Goal: Book appointment/travel/reservation

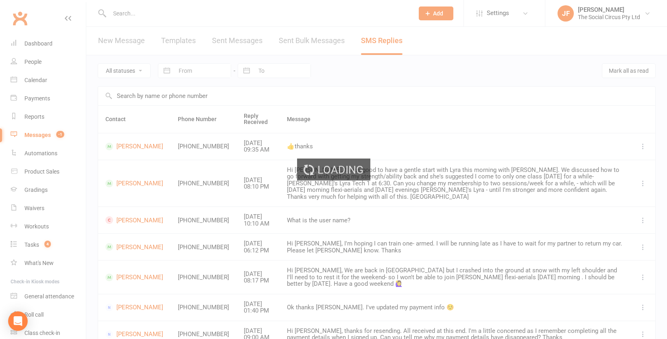
select select "50"
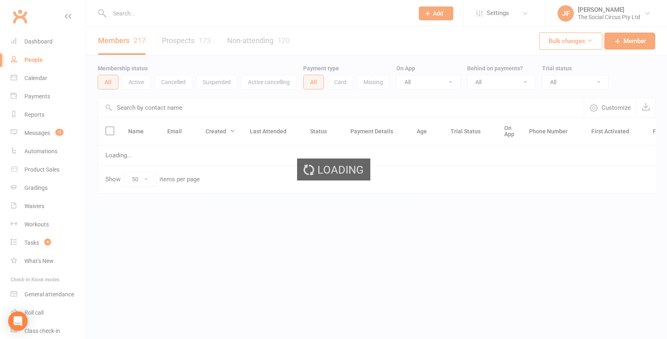
click at [196, 42] on div "Loading" at bounding box center [333, 169] width 667 height 339
click at [257, 41] on div "Loading" at bounding box center [333, 169] width 667 height 339
click at [192, 41] on div "Loading" at bounding box center [333, 169] width 667 height 339
click at [129, 44] on div "Loading" at bounding box center [333, 169] width 667 height 339
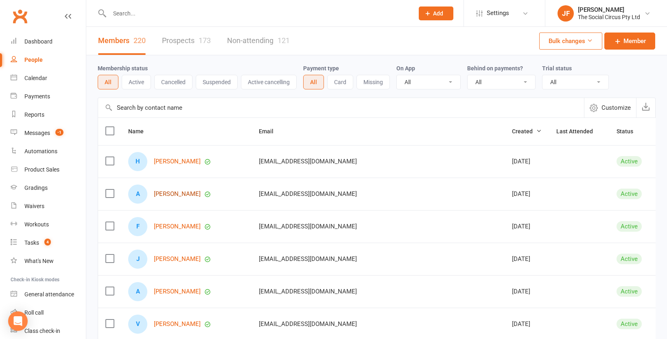
click at [176, 194] on link "[PERSON_NAME]" at bounding box center [177, 194] width 47 height 7
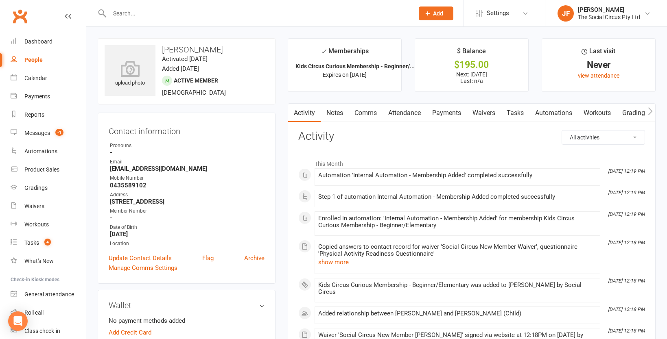
click at [406, 111] on link "Attendance" at bounding box center [404, 113] width 44 height 19
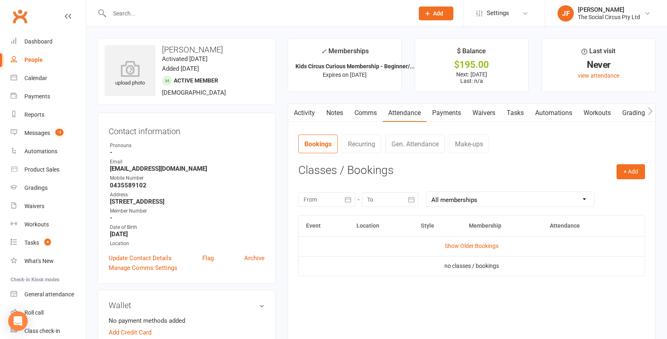
click at [307, 116] on link "Activity" at bounding box center [304, 113] width 33 height 19
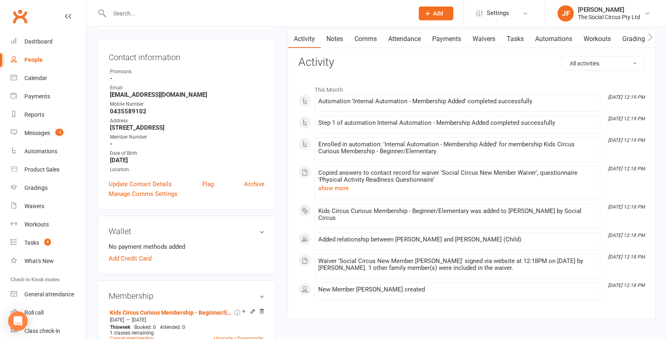
scroll to position [76, 0]
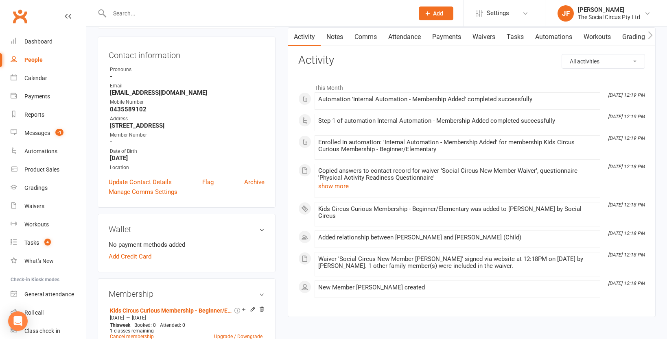
click at [411, 37] on link "Attendance" at bounding box center [404, 37] width 44 height 19
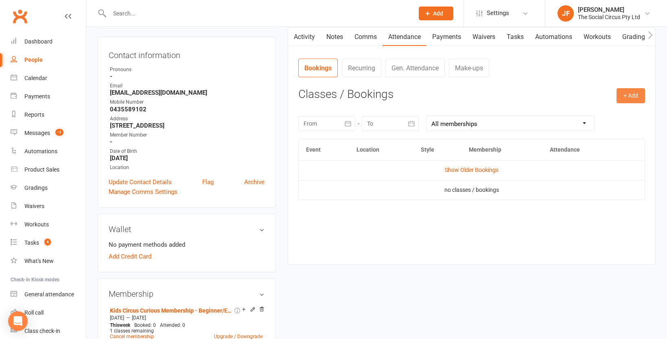
click at [631, 100] on button "+ Add" at bounding box center [630, 95] width 28 height 15
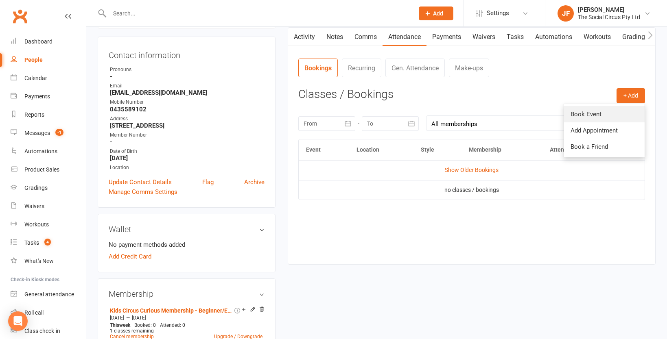
click at [608, 113] on link "Book Event" at bounding box center [604, 114] width 81 height 16
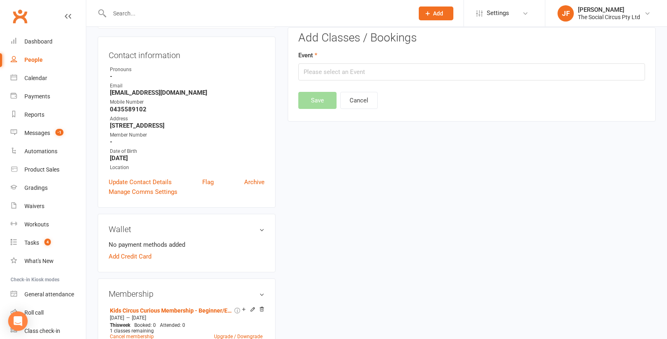
scroll to position [62, 0]
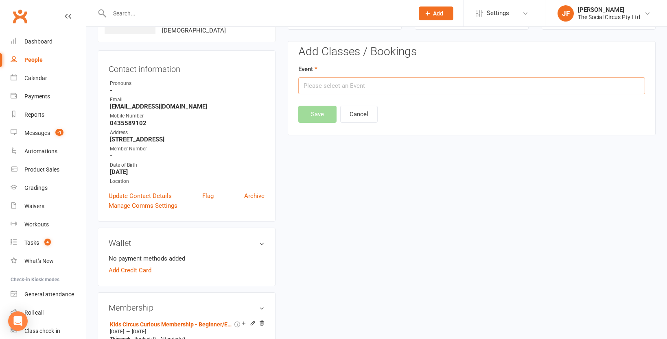
click at [410, 82] on input "text" at bounding box center [471, 85] width 347 height 17
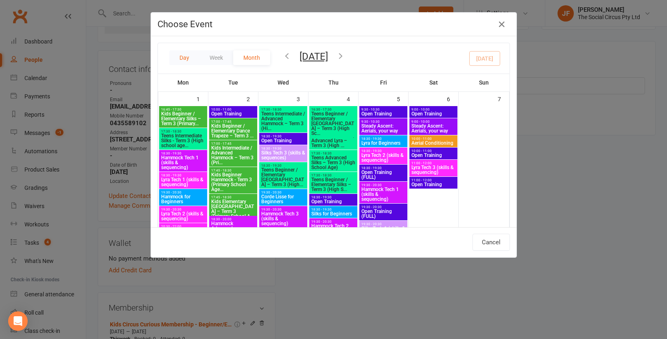
click at [178, 59] on button "Day" at bounding box center [184, 57] width 30 height 15
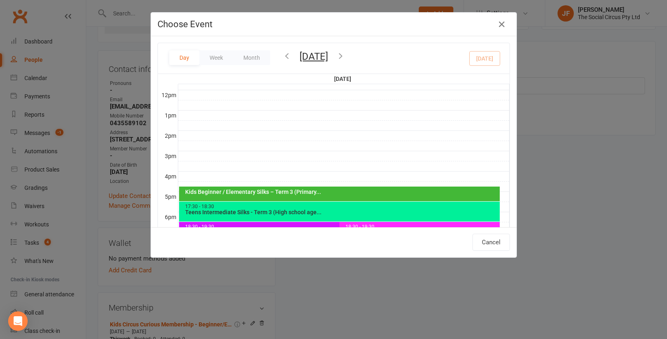
scroll to position [8, 0]
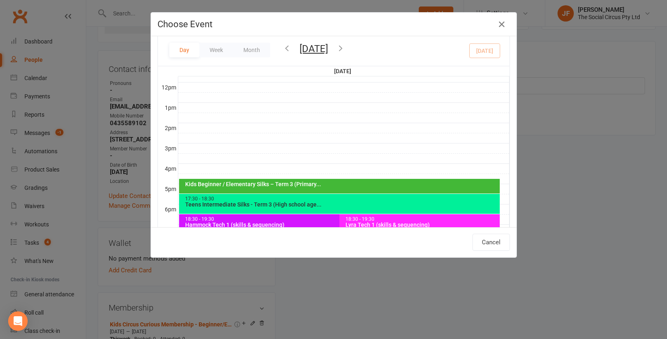
click at [219, 183] on div "Kids Beginner / Elementary Silks – Term 3 (Primary..." at bounding box center [341, 184] width 313 height 6
type input "Kids Beginner / Elementary Silks – Term 3 (Primary... - [DATE] 4:45:00 PM"
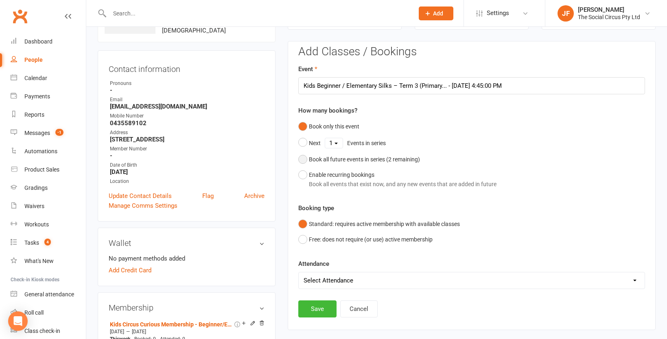
click at [343, 159] on div "Book all future events in series ( 2 remaining)" at bounding box center [364, 159] width 111 height 9
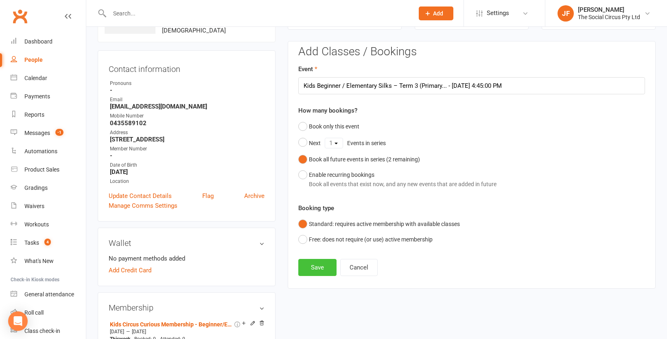
click at [324, 267] on button "Save" at bounding box center [317, 267] width 38 height 17
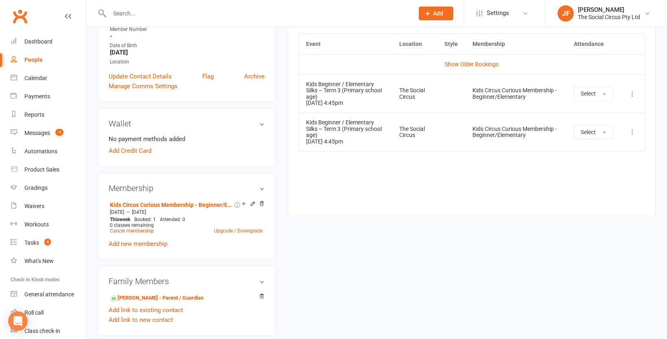
scroll to position [188, 0]
